Goal: Information Seeking & Learning: Learn about a topic

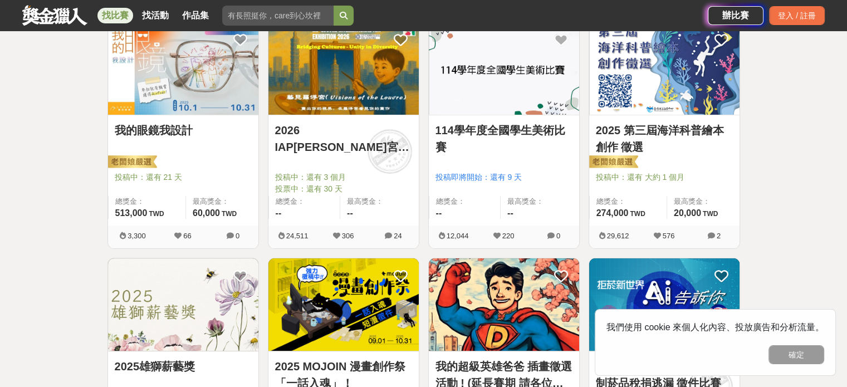
scroll to position [334, 0]
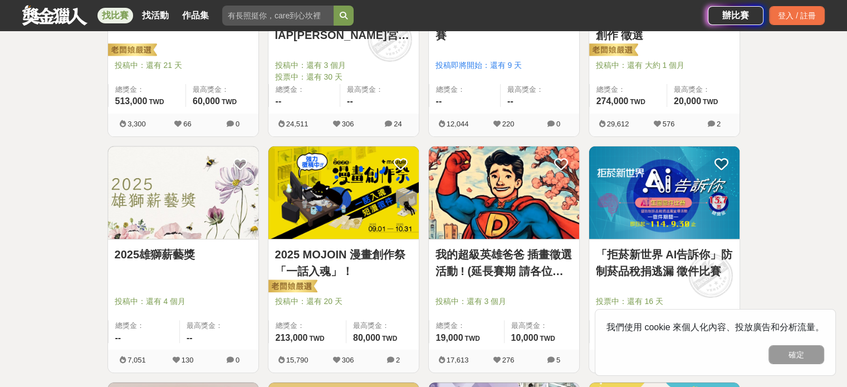
click at [325, 195] on img at bounding box center [343, 192] width 150 height 93
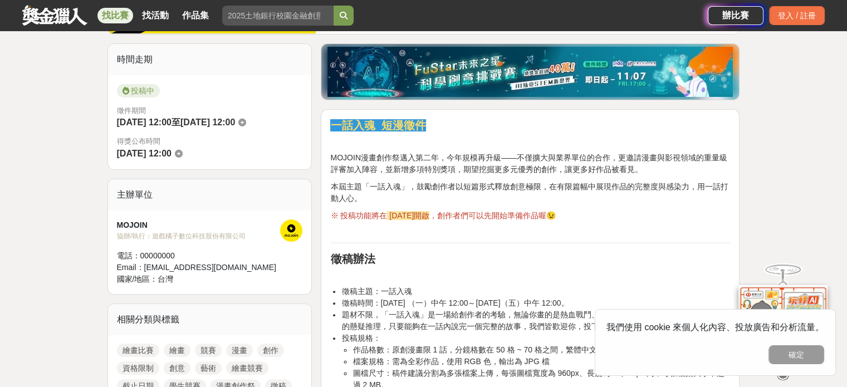
scroll to position [390, 0]
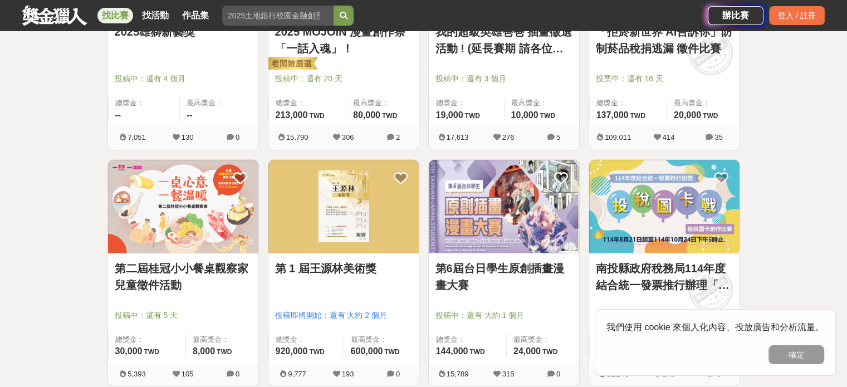
scroll to position [612, 0]
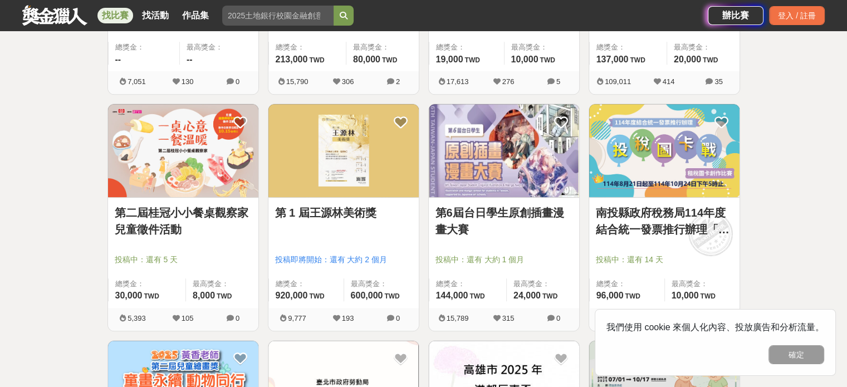
click at [484, 151] on img at bounding box center [504, 150] width 150 height 93
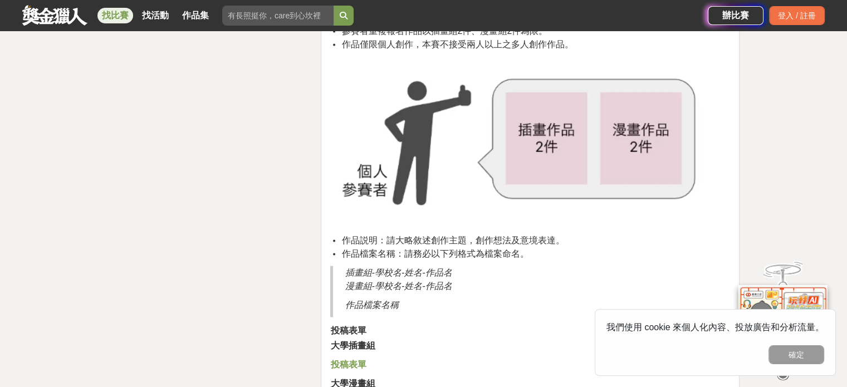
scroll to position [2338, 0]
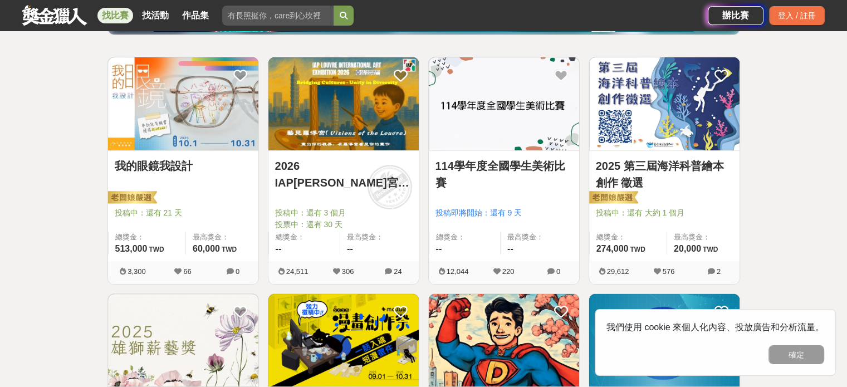
scroll to position [167, 0]
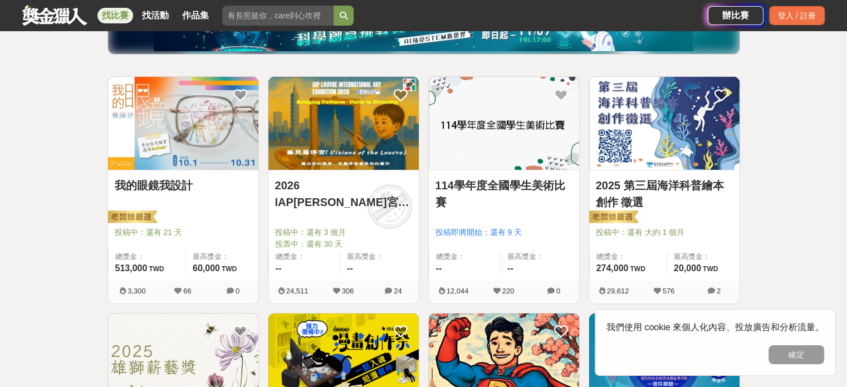
click at [444, 124] on img at bounding box center [504, 123] width 150 height 93
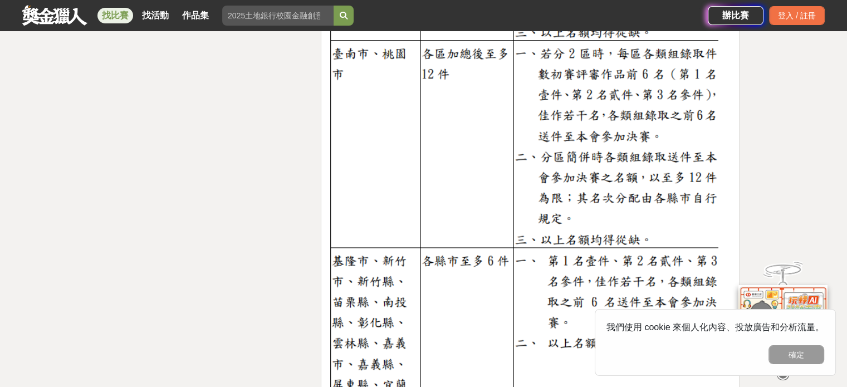
scroll to position [2894, 0]
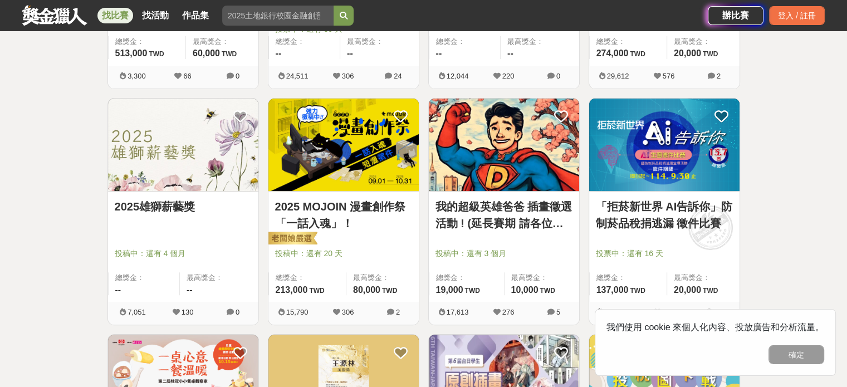
scroll to position [445, 0]
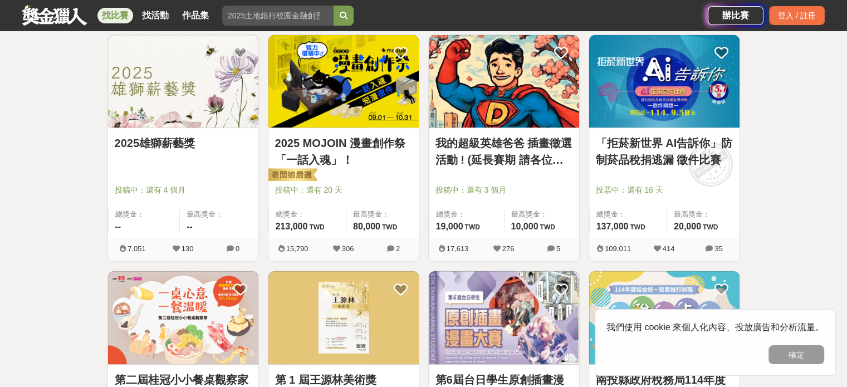
click at [338, 118] on img at bounding box center [343, 81] width 150 height 93
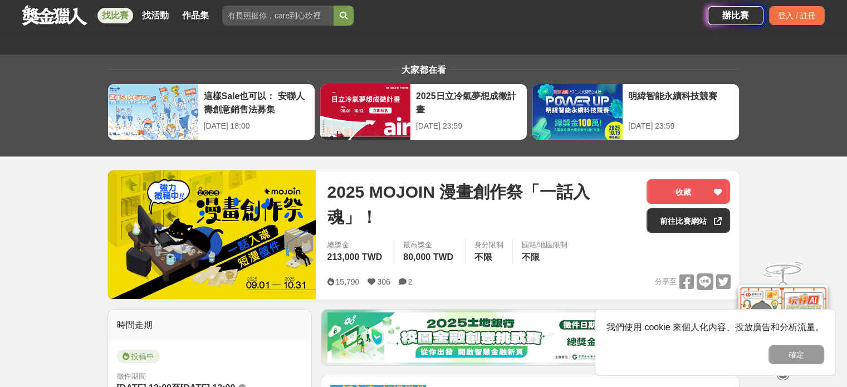
scroll to position [167, 0]
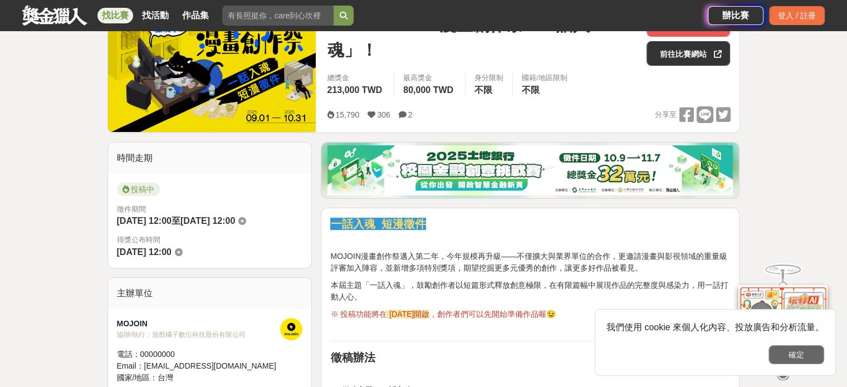
click at [802, 356] on button "確定" at bounding box center [796, 354] width 56 height 19
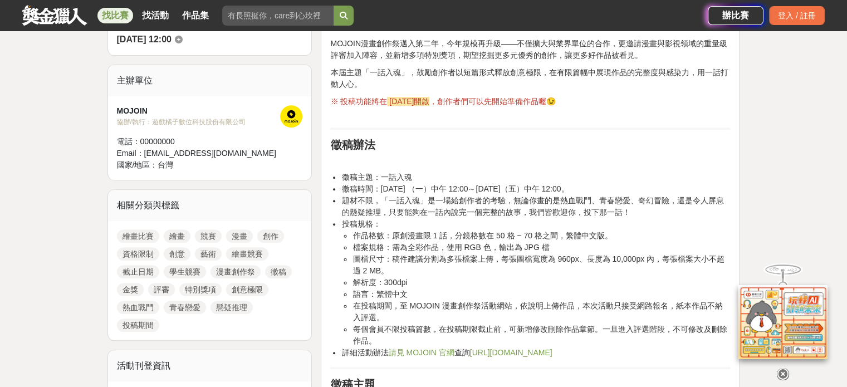
scroll to position [445, 0]
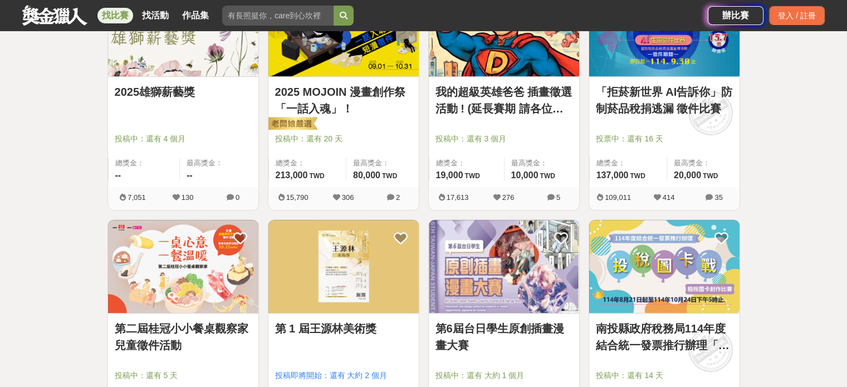
scroll to position [612, 0]
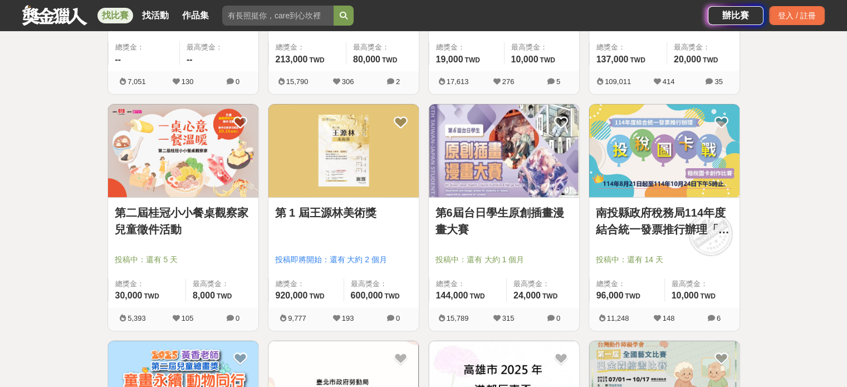
click at [493, 184] on img at bounding box center [504, 150] width 150 height 93
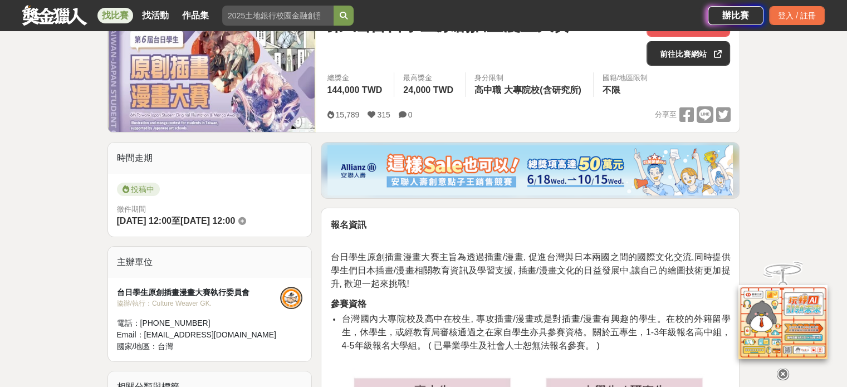
scroll to position [278, 0]
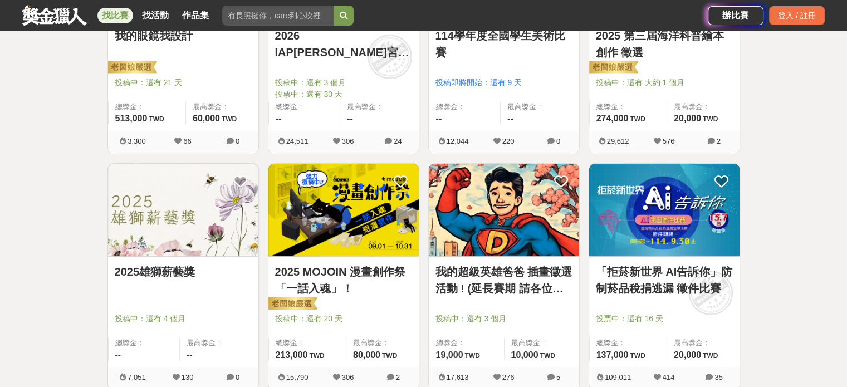
scroll to position [390, 0]
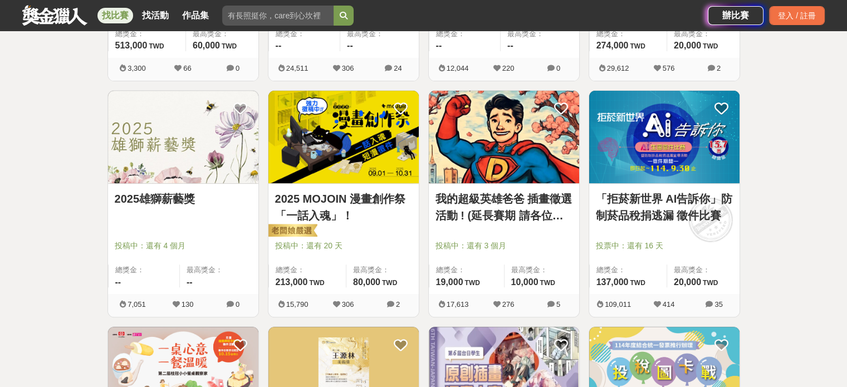
click at [341, 153] on img at bounding box center [343, 137] width 150 height 93
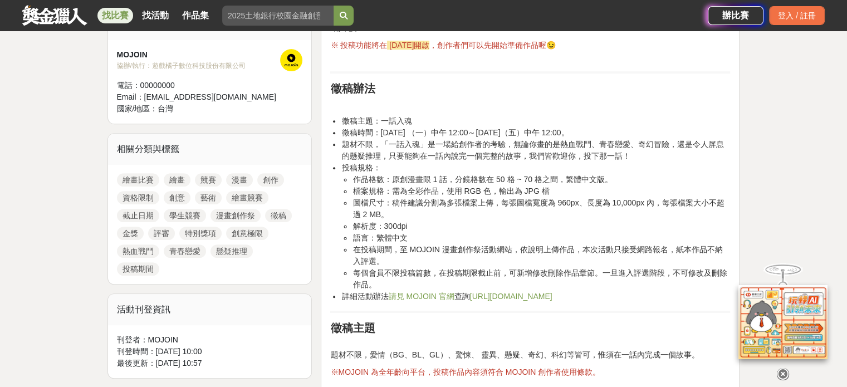
scroll to position [445, 0]
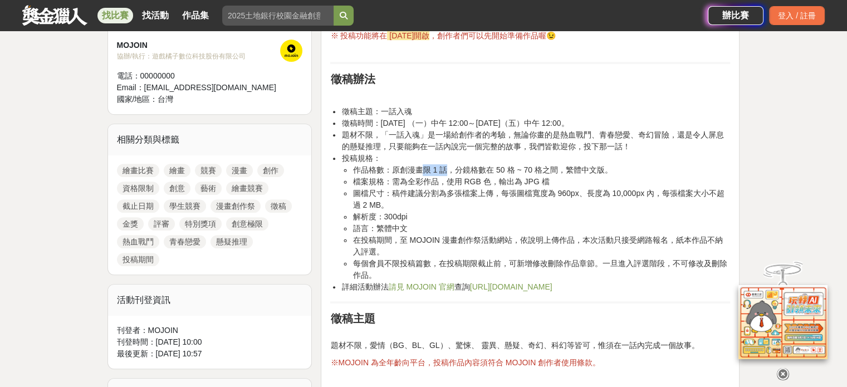
drag, startPoint x: 424, startPoint y: 170, endPoint x: 443, endPoint y: 169, distance: 19.5
click at [443, 169] on li "作品格數：原創漫畫限 1 話，分鏡格數在 50 格 ~ 70 格之間，繁體中文版。" at bounding box center [540, 170] width 377 height 12
drag, startPoint x: 494, startPoint y: 169, endPoint x: 537, endPoint y: 165, distance: 42.4
click at [537, 165] on li "作品格數：原創漫畫限 1 話，分鏡格數在 50 格 ~ 70 格之間，繁體中文版。" at bounding box center [540, 170] width 377 height 12
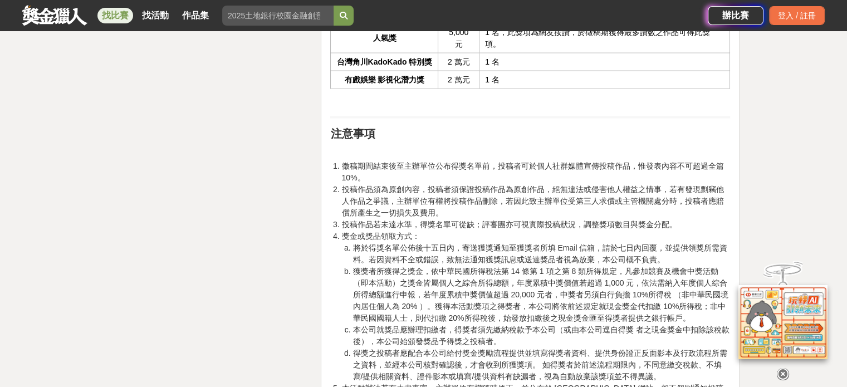
scroll to position [2097, 0]
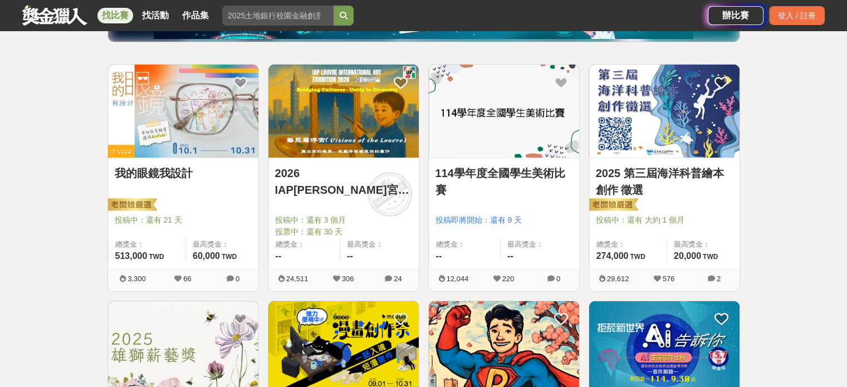
scroll to position [167, 0]
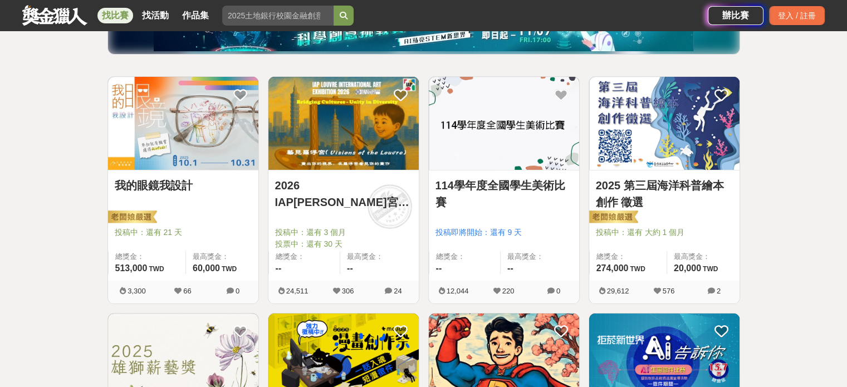
click at [534, 201] on link "114學年度全國學生美術比賽" at bounding box center [503, 193] width 137 height 33
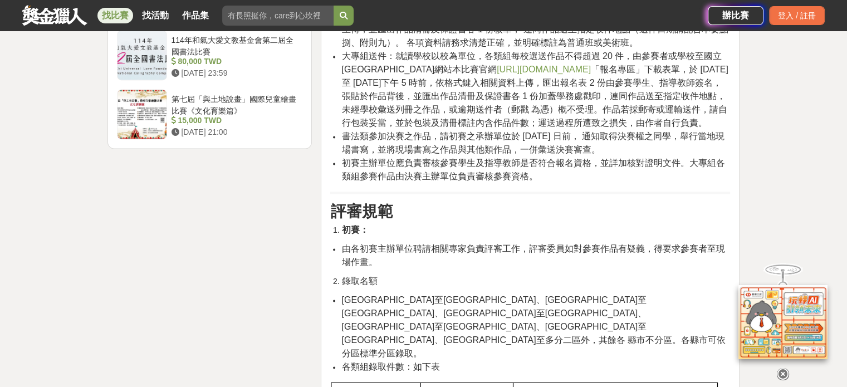
scroll to position [1726, 0]
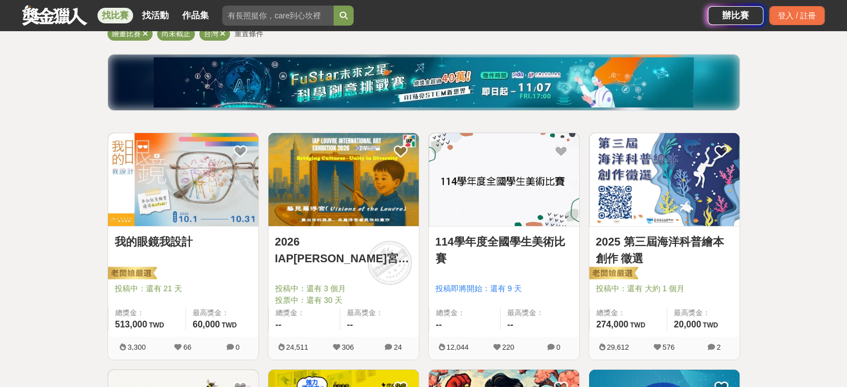
scroll to position [167, 0]
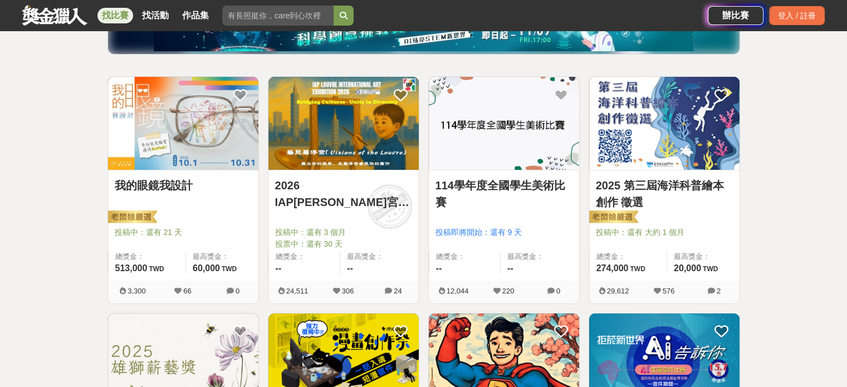
click at [180, 134] on img at bounding box center [183, 123] width 150 height 93
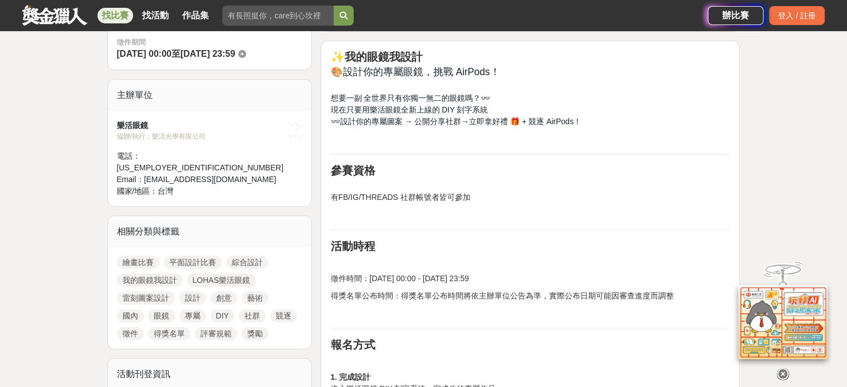
scroll to position [557, 0]
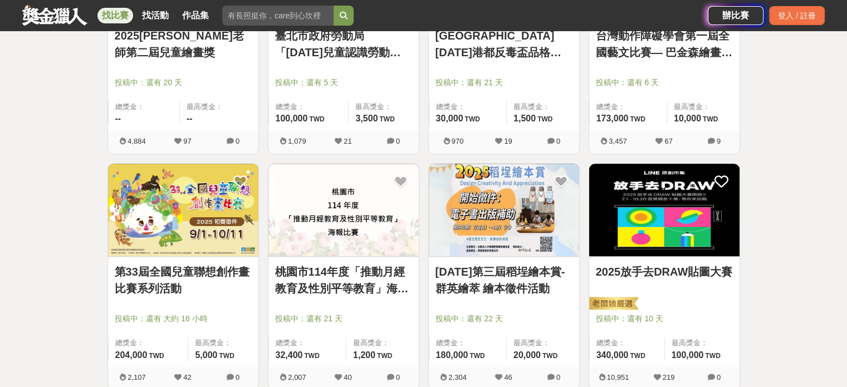
scroll to position [1113, 0]
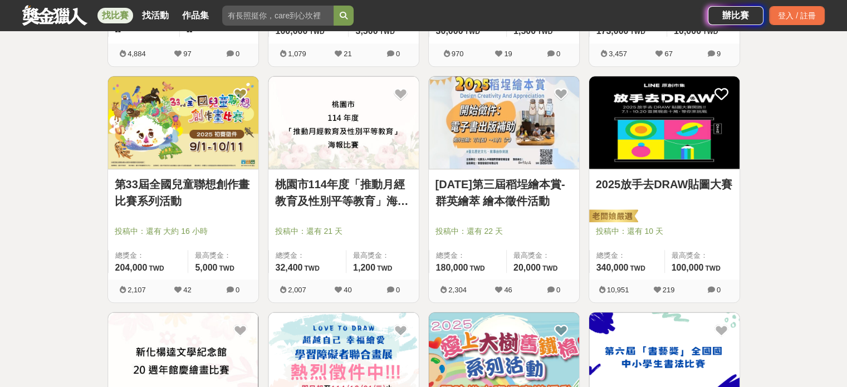
click at [498, 145] on img at bounding box center [504, 122] width 150 height 93
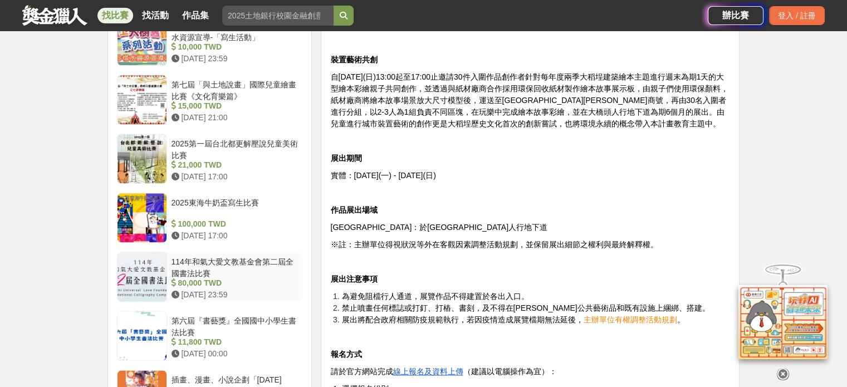
scroll to position [1392, 0]
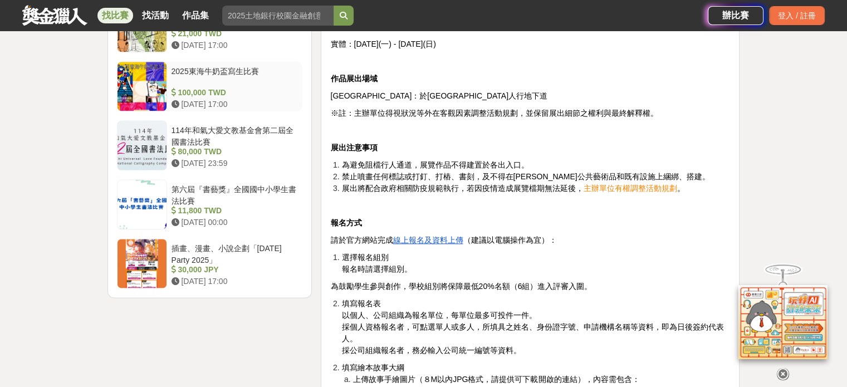
drag, startPoint x: 145, startPoint y: 232, endPoint x: 152, endPoint y: 229, distance: 7.8
click at [145, 239] on div at bounding box center [141, 263] width 49 height 49
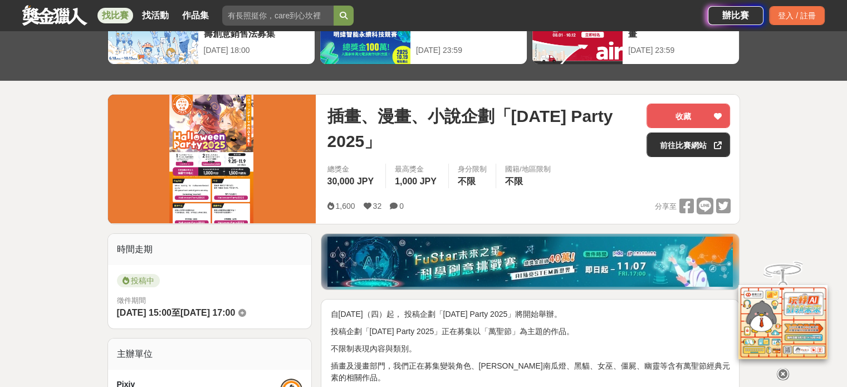
scroll to position [56, 0]
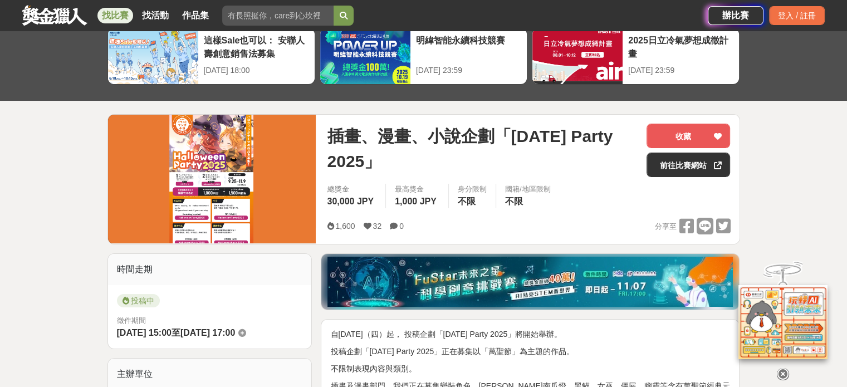
click at [210, 137] on img at bounding box center [212, 179] width 208 height 129
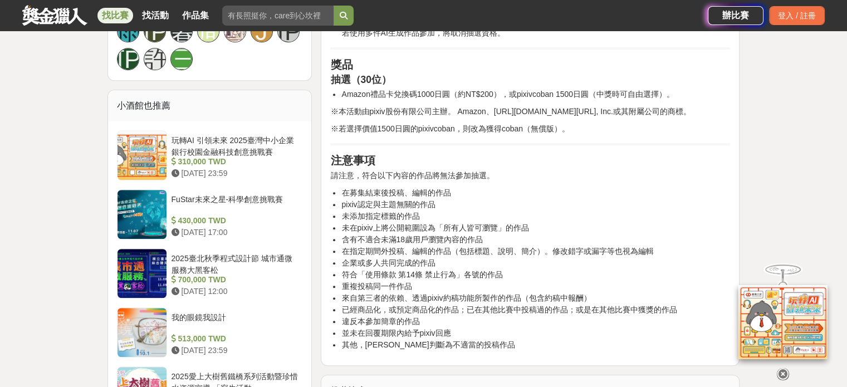
scroll to position [724, 0]
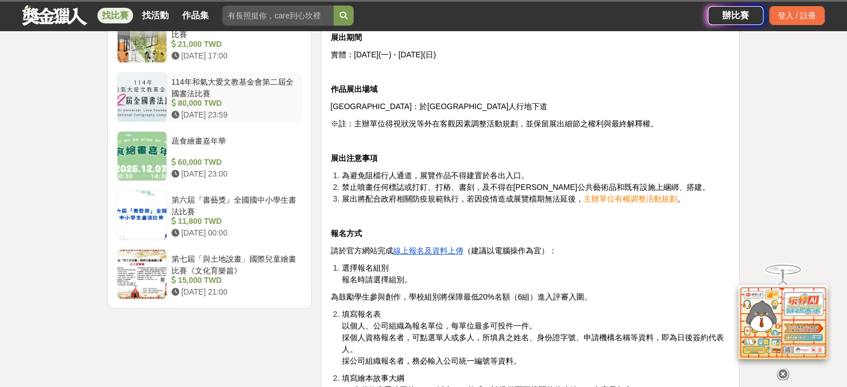
scroll to position [1392, 0]
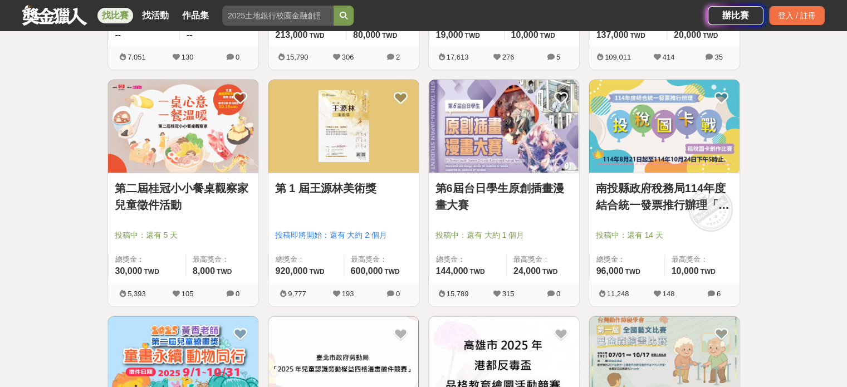
scroll to position [612, 0]
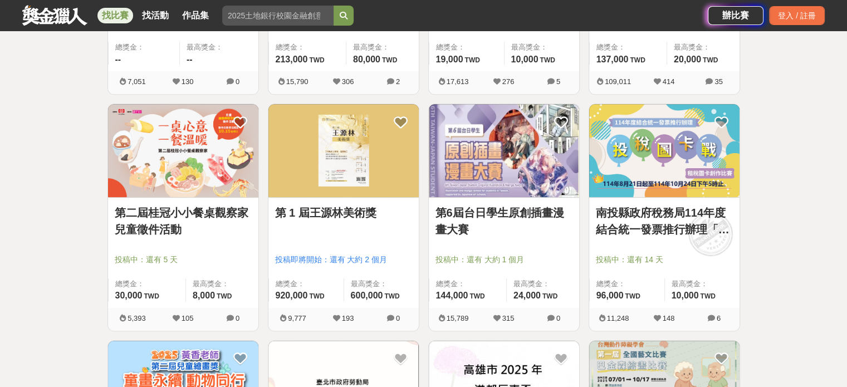
click at [527, 154] on img at bounding box center [504, 150] width 150 height 93
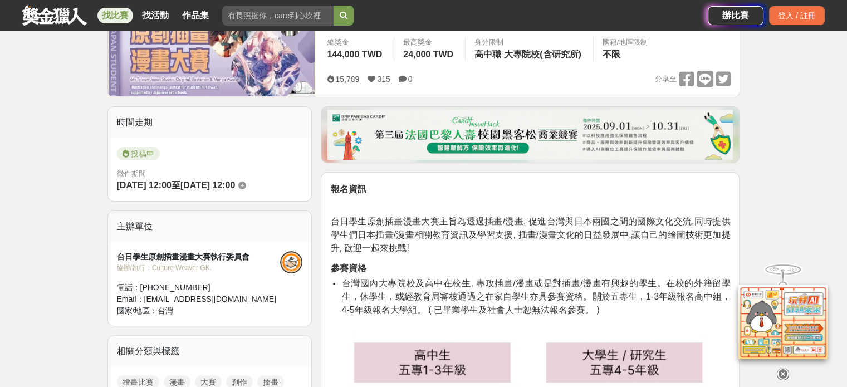
scroll to position [223, 0]
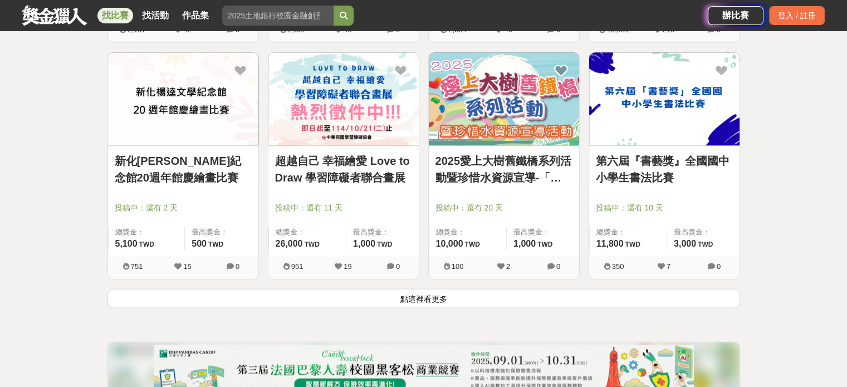
scroll to position [1447, 0]
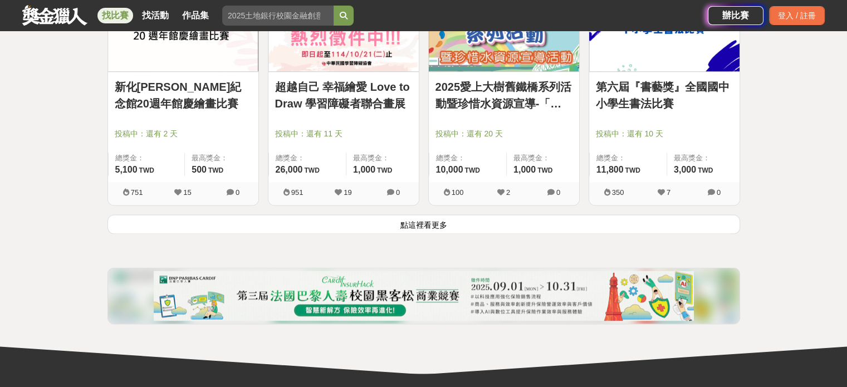
click at [494, 225] on button "點這裡看更多" at bounding box center [423, 223] width 632 height 19
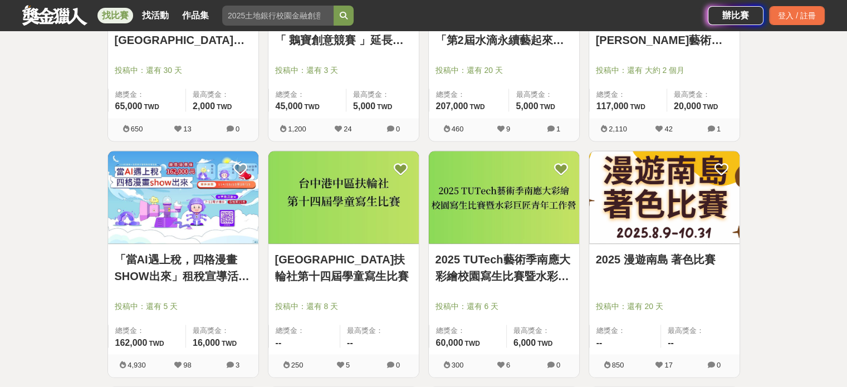
scroll to position [2223, 0]
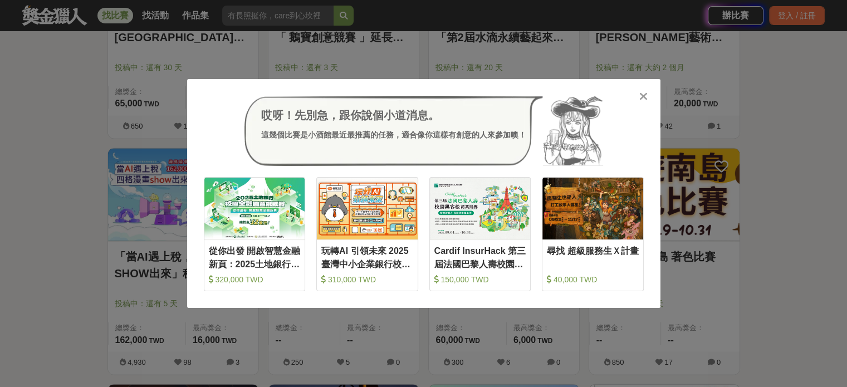
click at [644, 96] on icon at bounding box center [643, 96] width 8 height 11
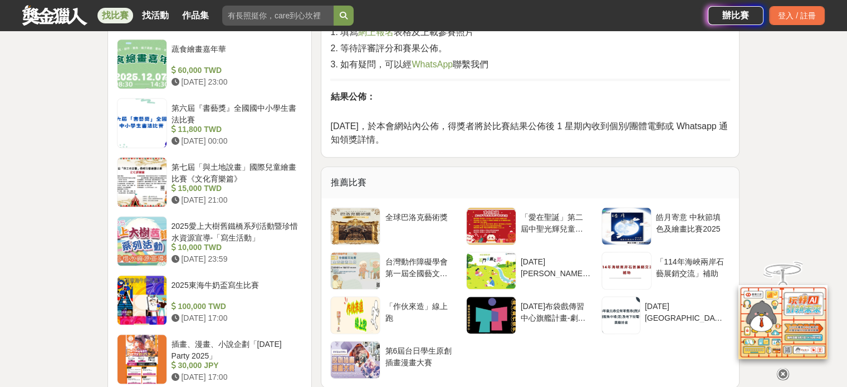
scroll to position [1280, 0]
